Goal: Check status

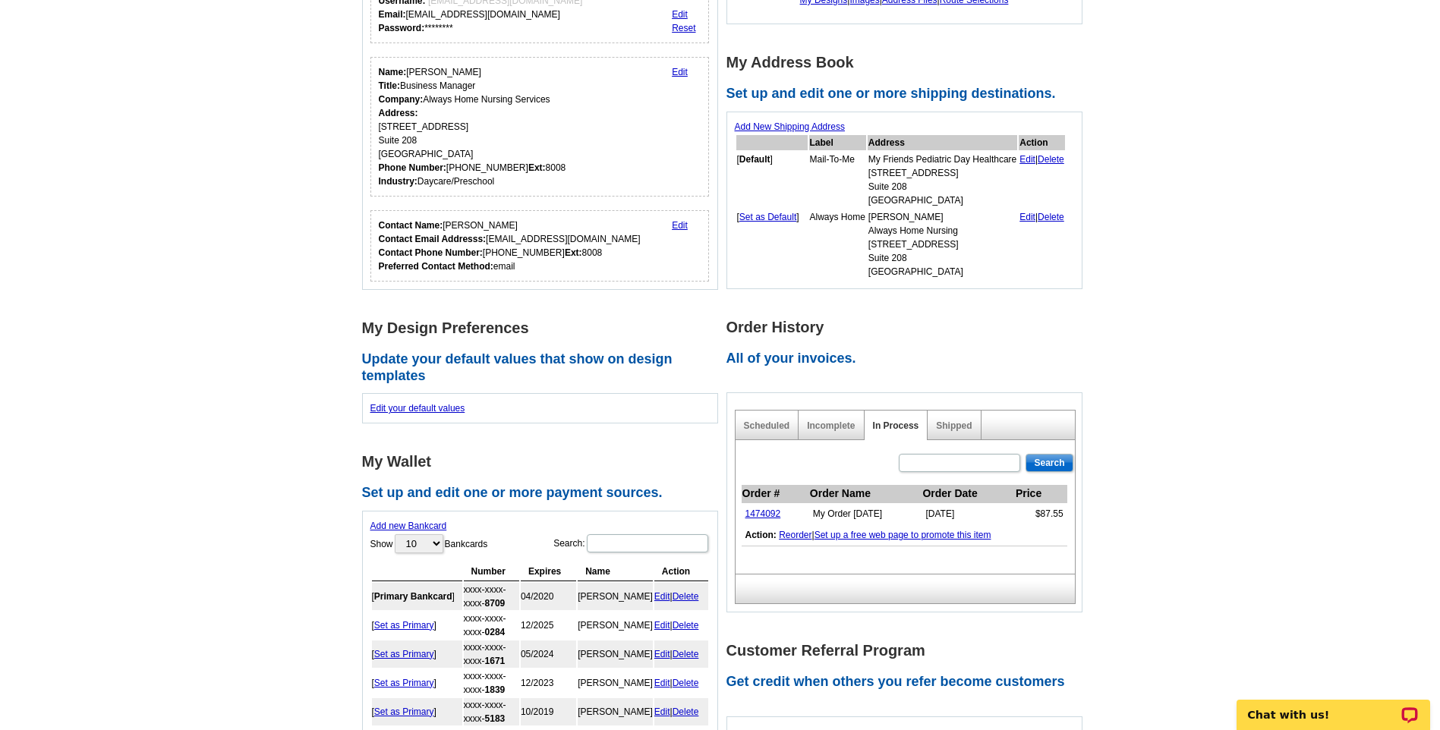
scroll to position [304, 0]
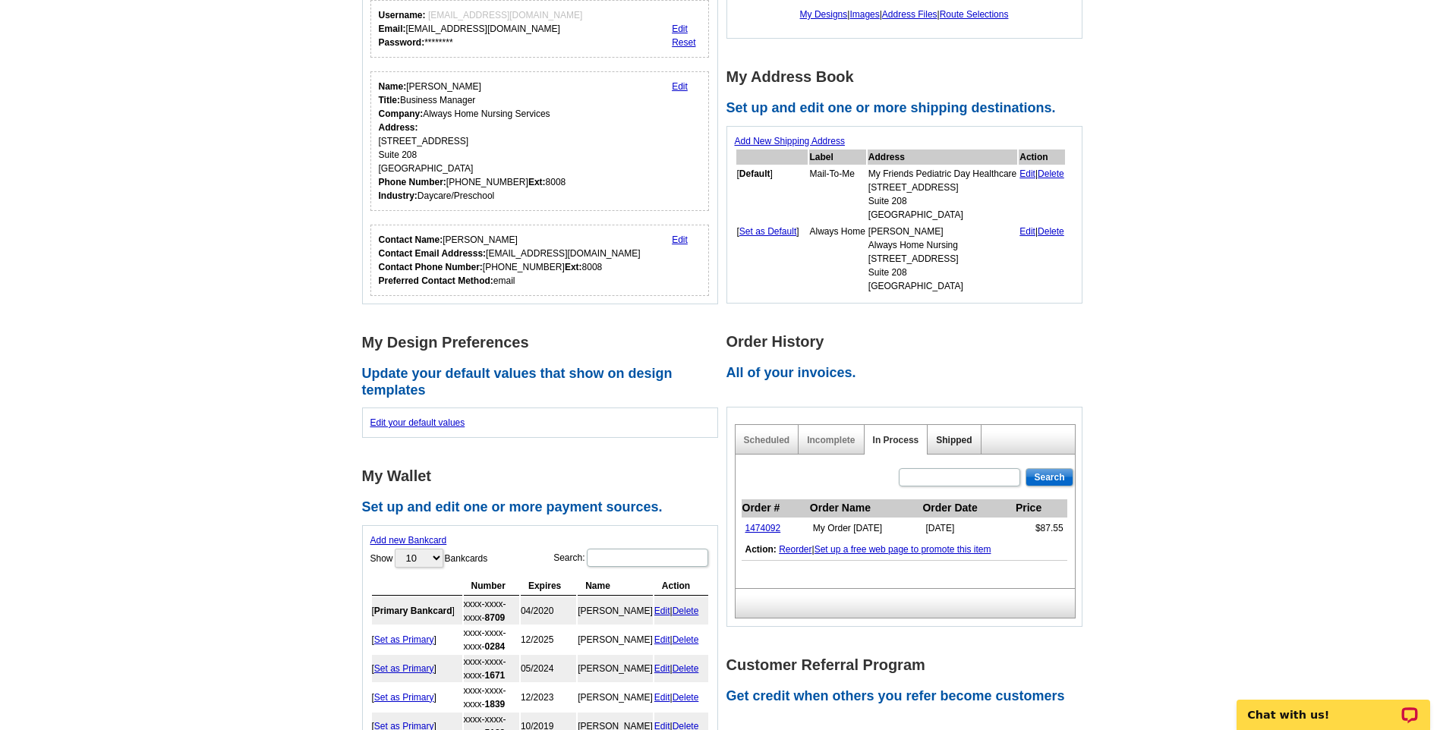
click at [970, 437] on link "Shipped" at bounding box center [954, 440] width 36 height 11
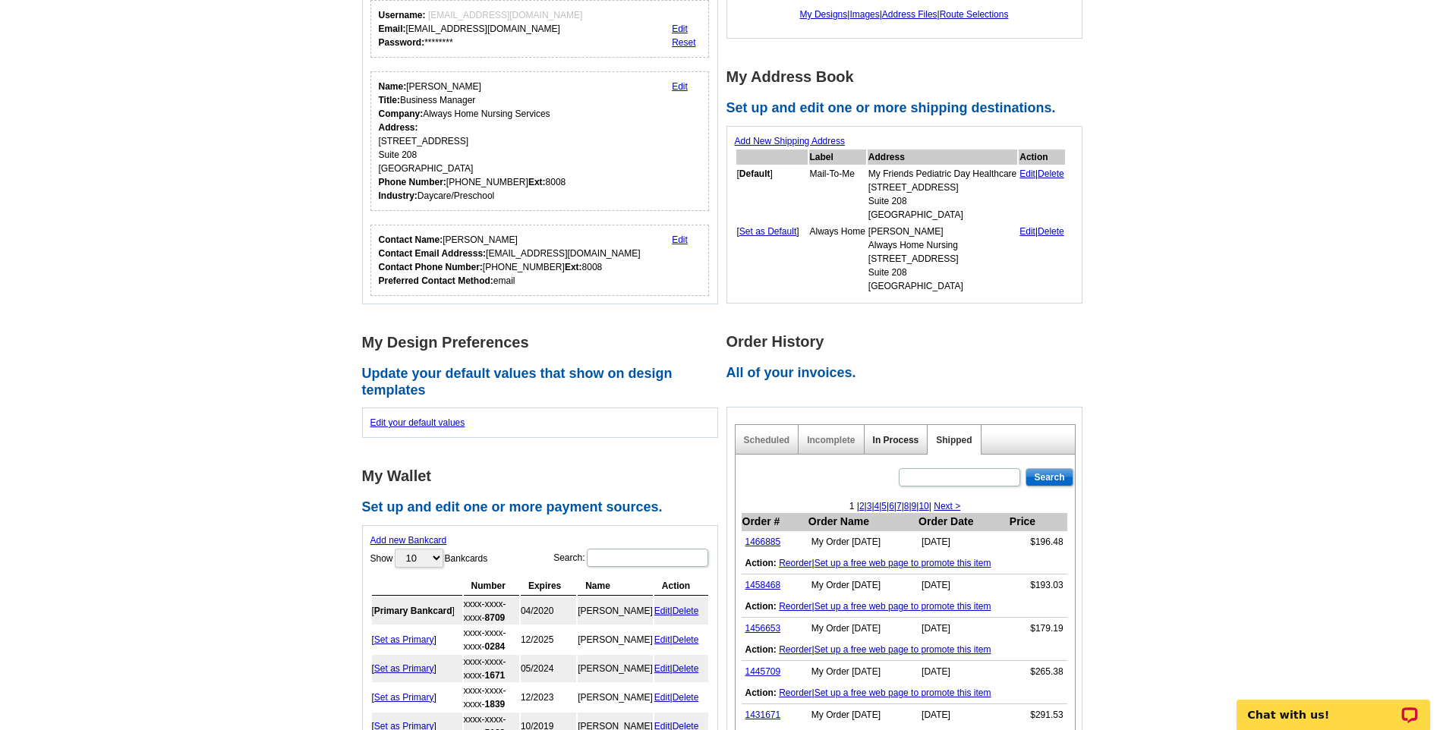
click at [895, 442] on link "In Process" at bounding box center [896, 440] width 46 height 11
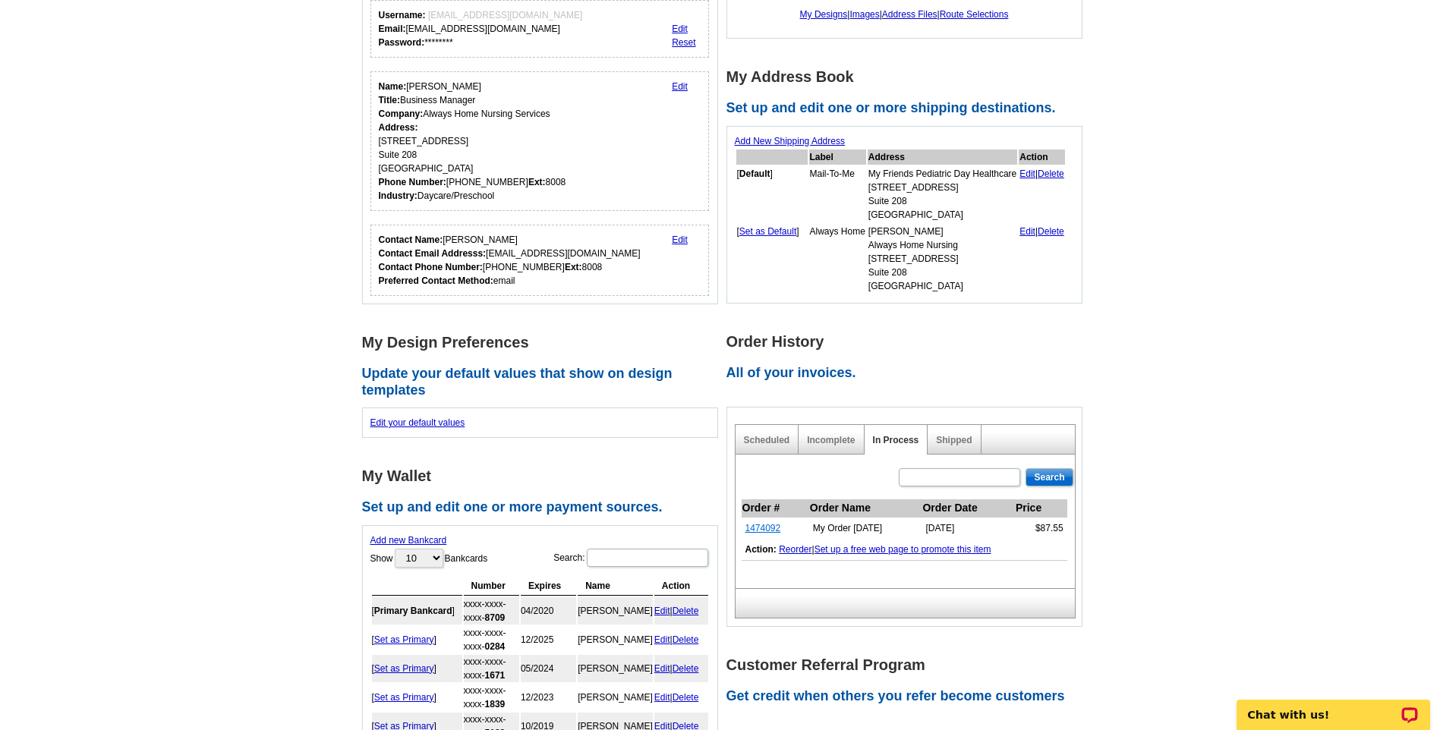
click at [755, 530] on link "1474092" at bounding box center [763, 528] width 36 height 11
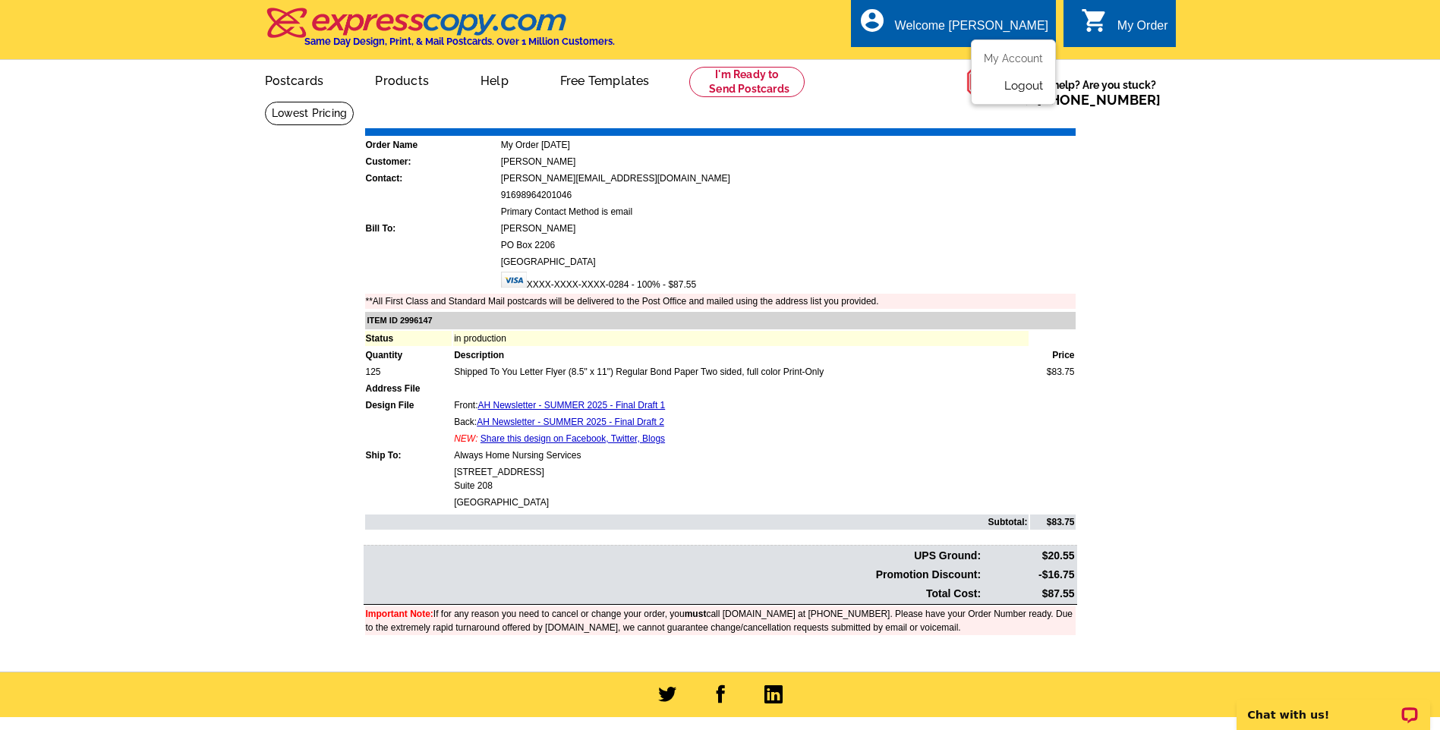
click at [1026, 85] on link "Logout" at bounding box center [1023, 86] width 39 height 14
